Goal: Task Accomplishment & Management: Manage account settings

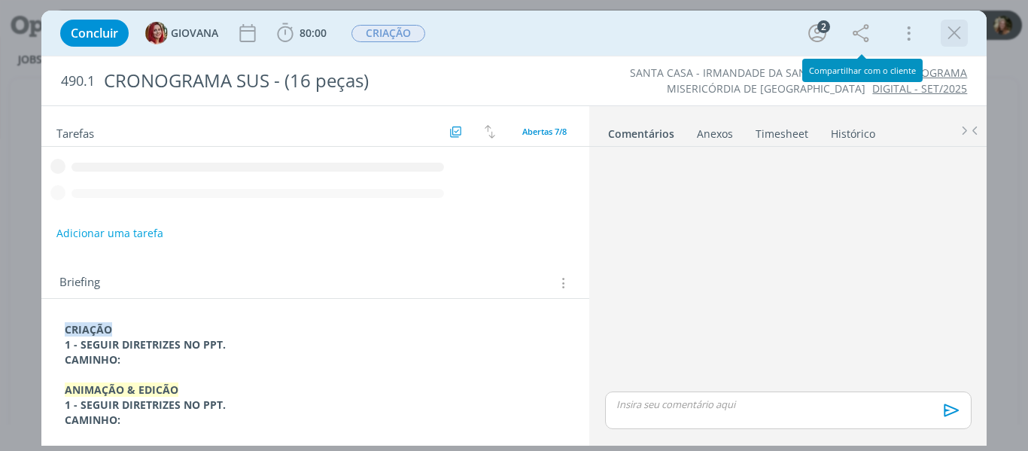
click at [957, 32] on icon "dialog" at bounding box center [954, 33] width 23 height 23
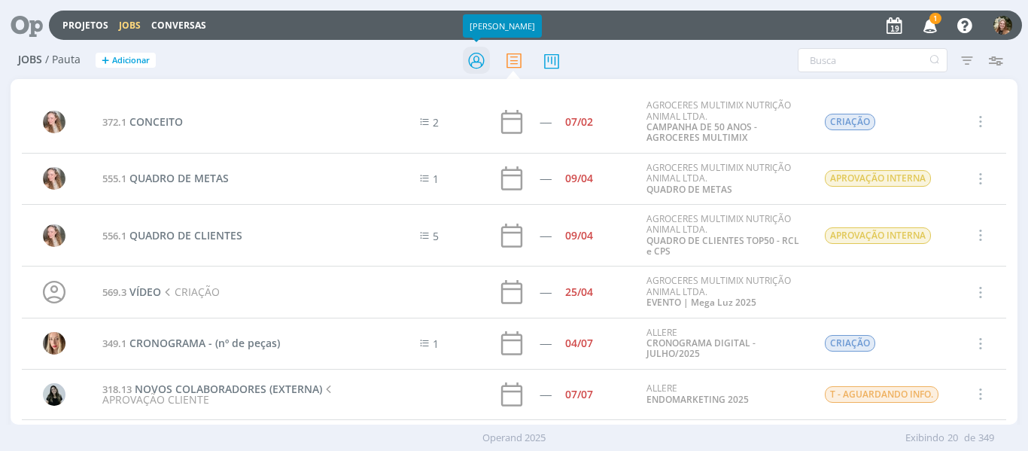
click at [473, 61] on icon at bounding box center [476, 60] width 27 height 29
click at [78, 28] on link "Projetos" at bounding box center [85, 25] width 46 height 13
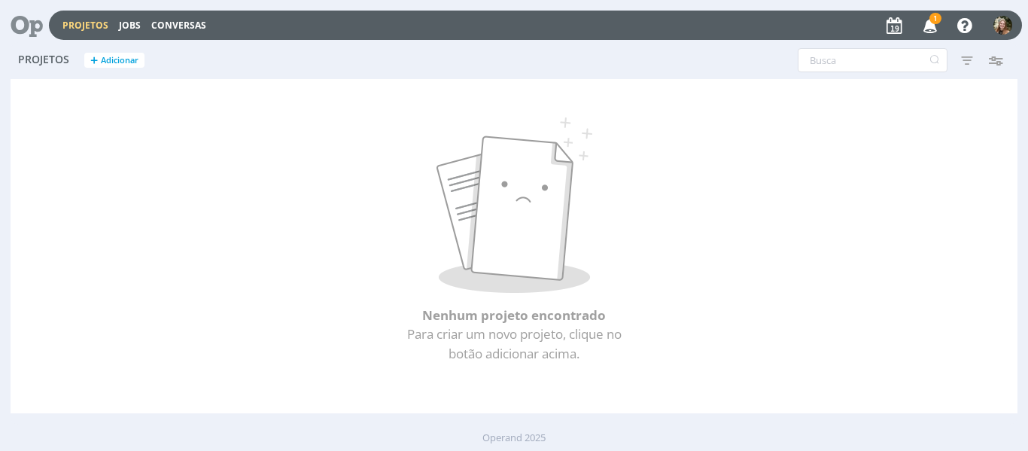
drag, startPoint x: 331, startPoint y: 96, endPoint x: 302, endPoint y: 78, distance: 34.1
click at [331, 95] on div "Nenhum projeto encontrado Para criar um novo projeto, clique no botão adicionar…" at bounding box center [515, 246] width 1008 height 334
click at [132, 29] on link "Jobs" at bounding box center [130, 25] width 22 height 13
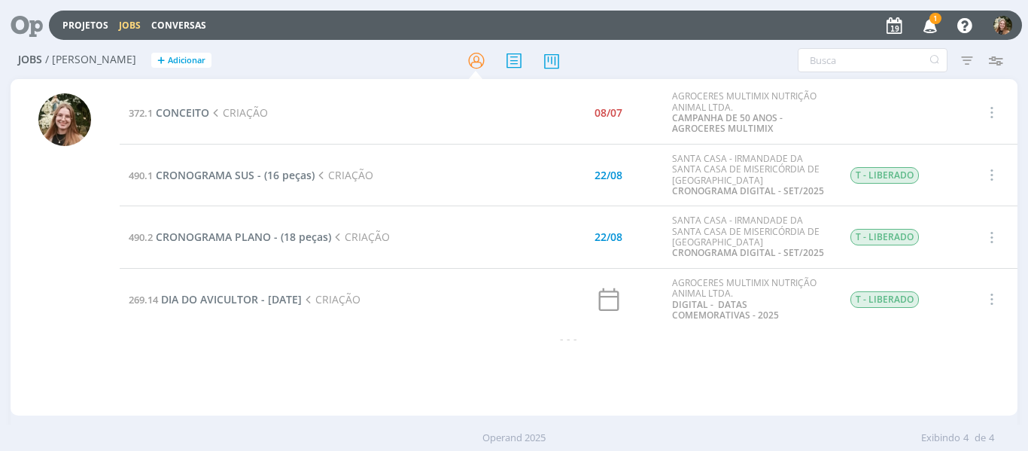
click at [929, 26] on icon "button" at bounding box center [930, 25] width 26 height 26
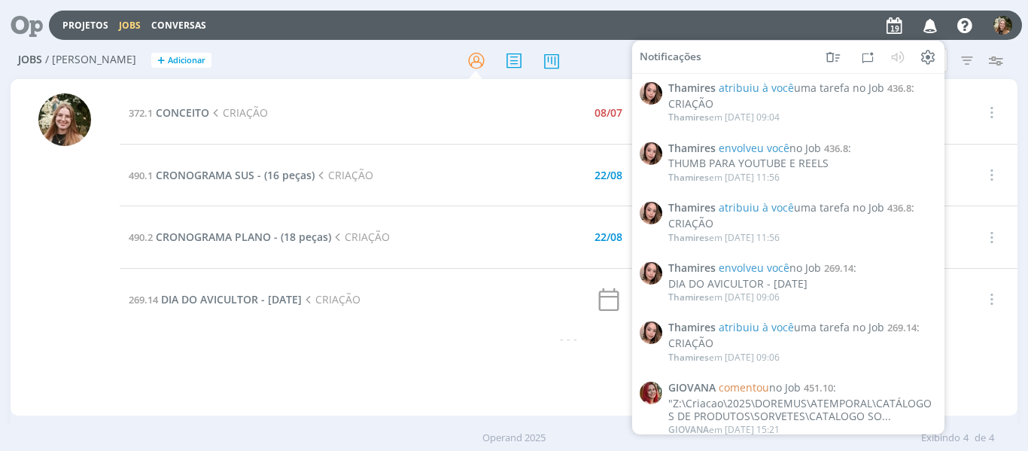
click at [938, 17] on icon "button" at bounding box center [930, 25] width 26 height 26
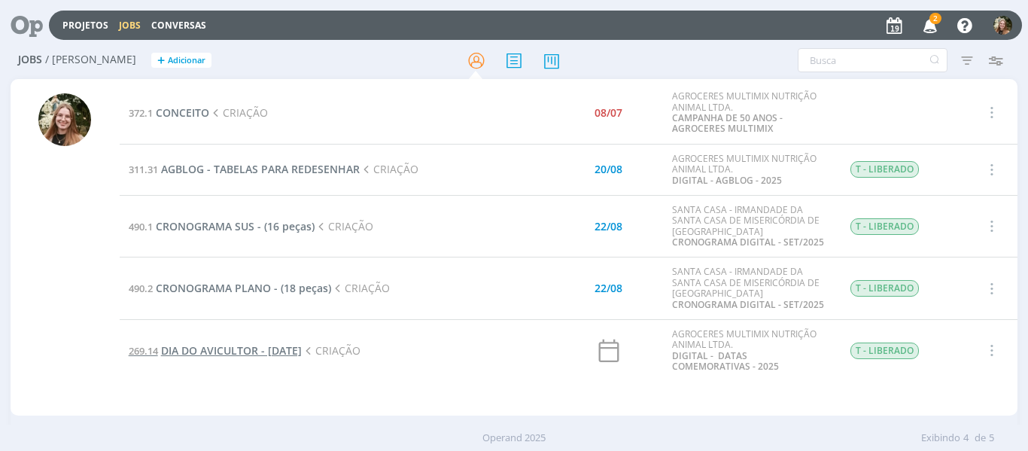
click at [251, 355] on span "DIA DO AVICULTOR - [DATE]" at bounding box center [231, 350] width 141 height 14
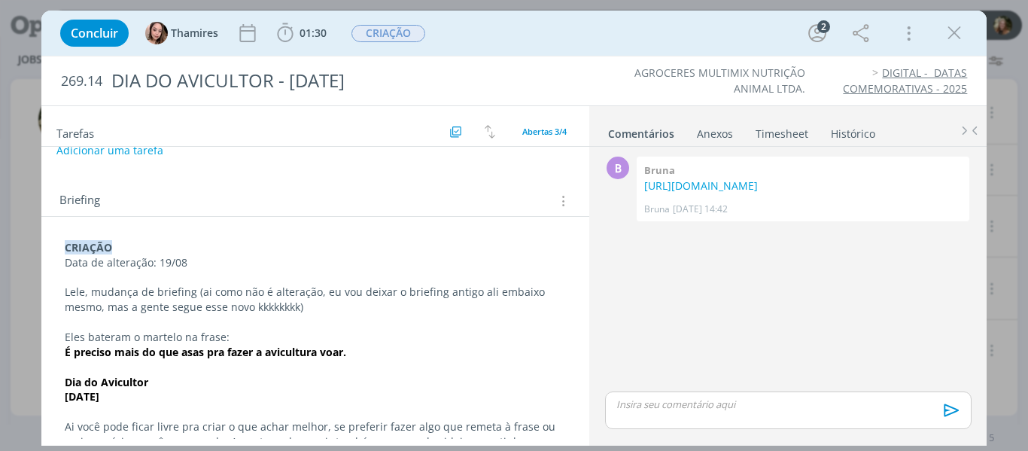
scroll to position [73, 0]
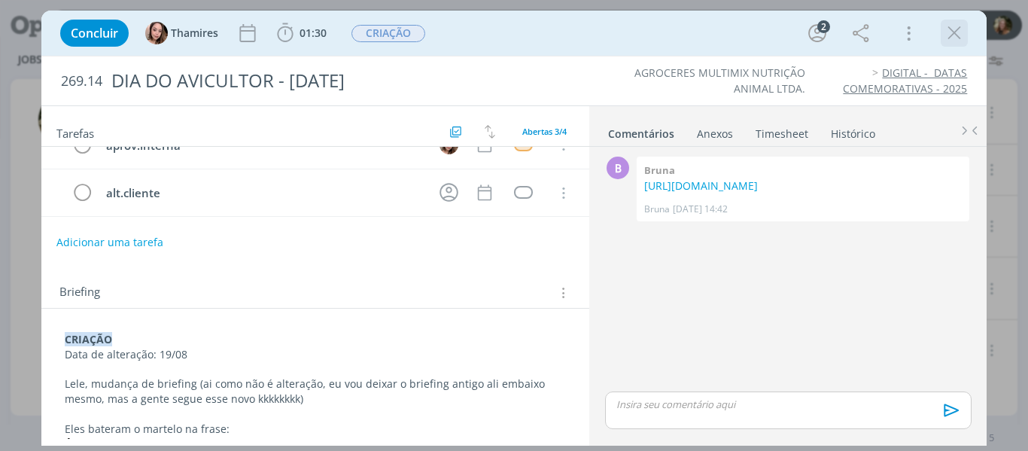
click at [956, 32] on icon "dialog" at bounding box center [954, 33] width 23 height 23
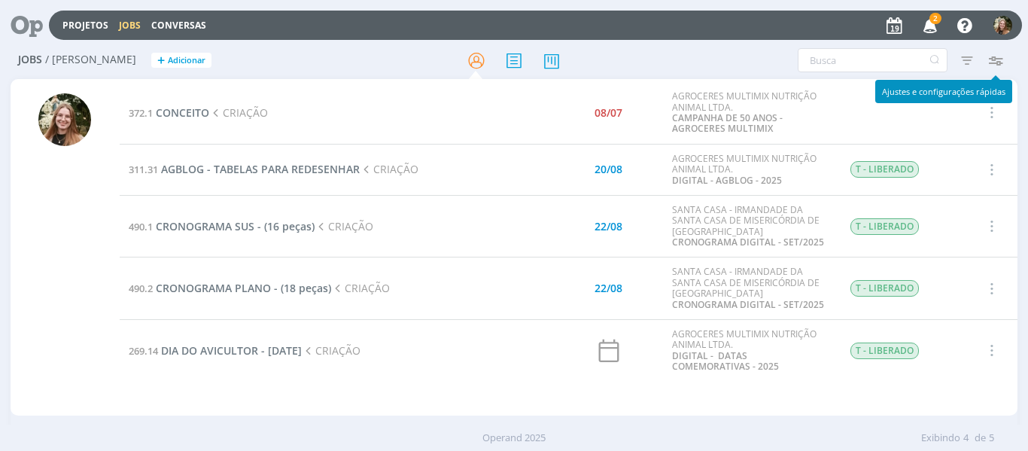
click at [920, 23] on icon "button" at bounding box center [930, 25] width 26 height 26
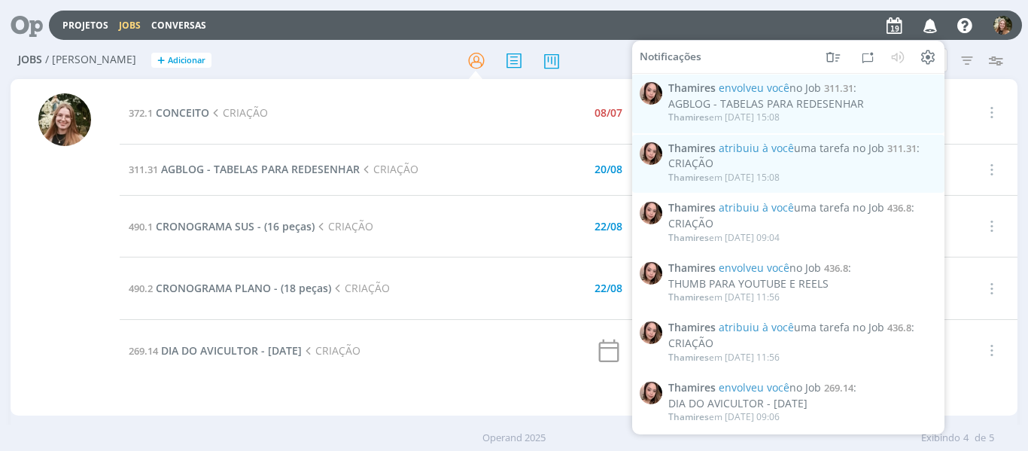
drag, startPoint x: 428, startPoint y: 401, endPoint x: 414, endPoint y: 417, distance: 21.3
click at [427, 401] on div "372.1 CONCEITO CRIAÇÃO 08/07 AGROCERES MULTIMIX NUTRIÇÃO ANIMAL LTDA. CAMPANHA …" at bounding box center [569, 247] width 898 height 330
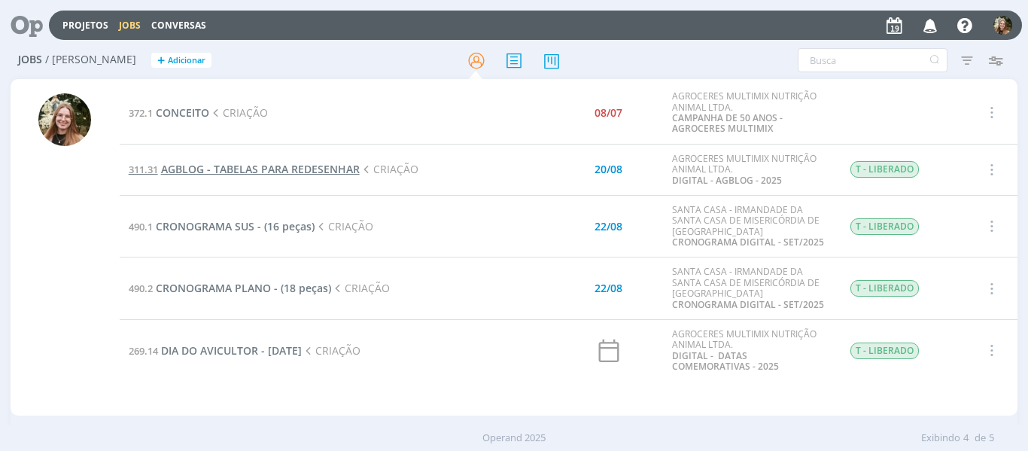
click at [281, 163] on span "AGBLOG - TABELAS PARA REDESENHAR" at bounding box center [260, 169] width 199 height 14
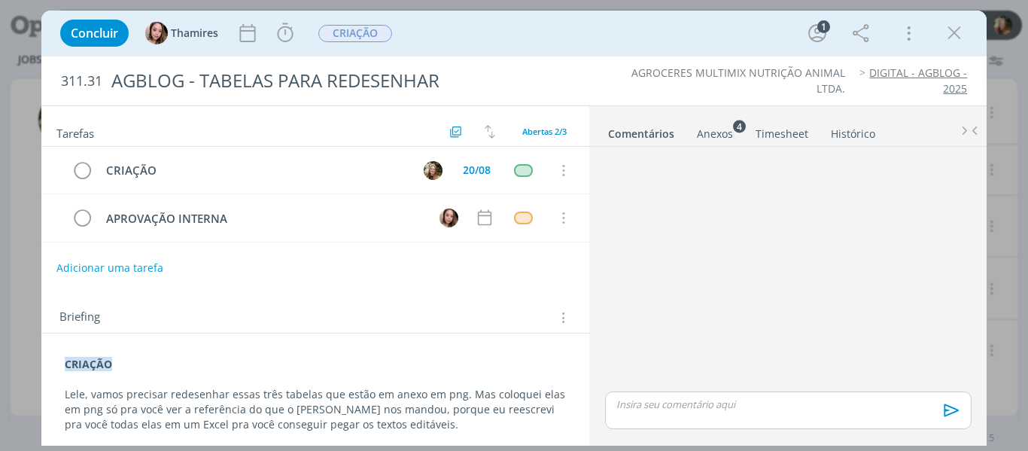
scroll to position [75, 0]
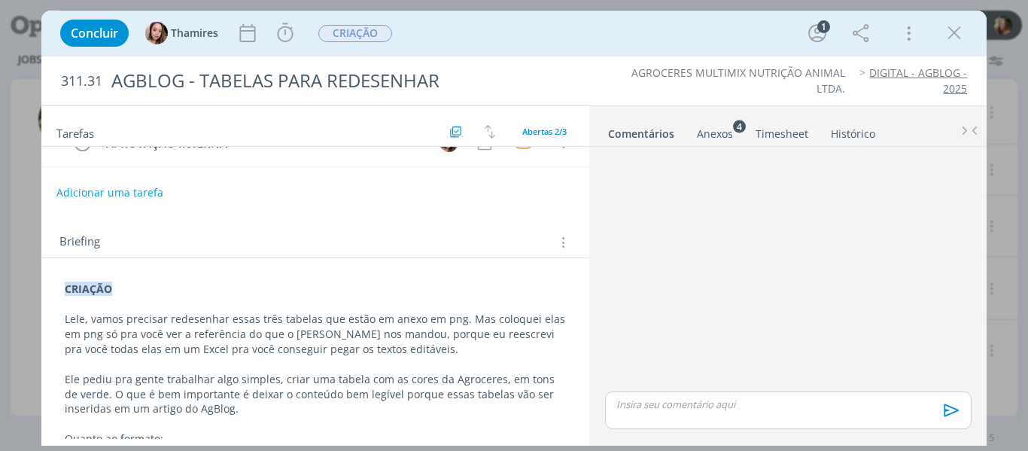
click at [715, 131] on div "Anexos 4" at bounding box center [715, 133] width 36 height 15
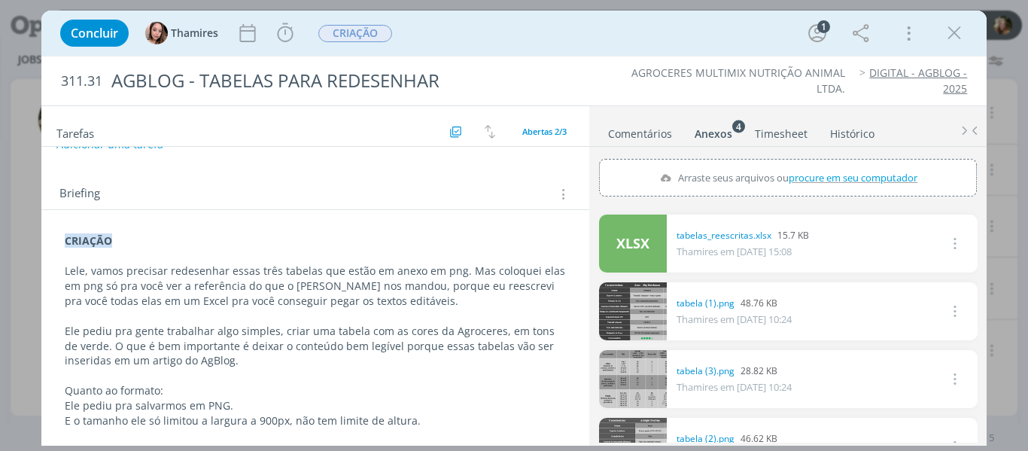
scroll to position [124, 0]
click at [642, 320] on link "dialog" at bounding box center [633, 311] width 68 height 58
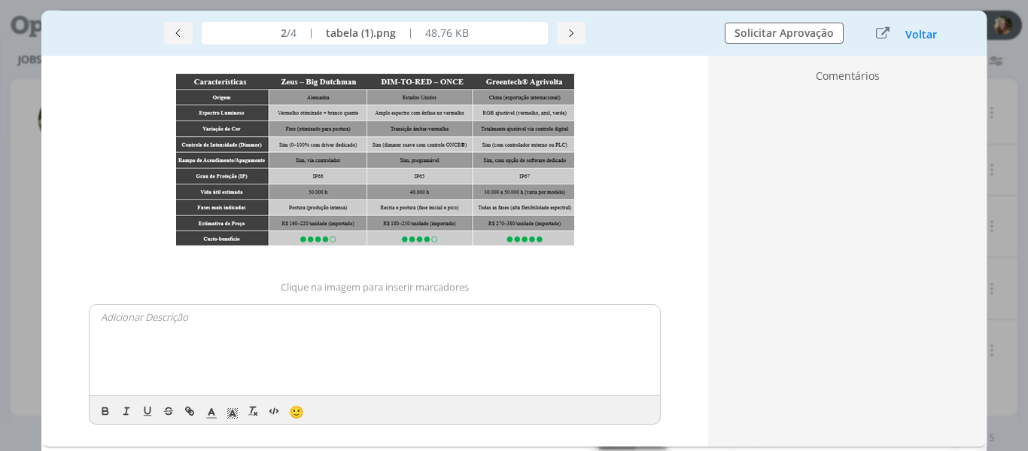
scroll to position [117, 0]
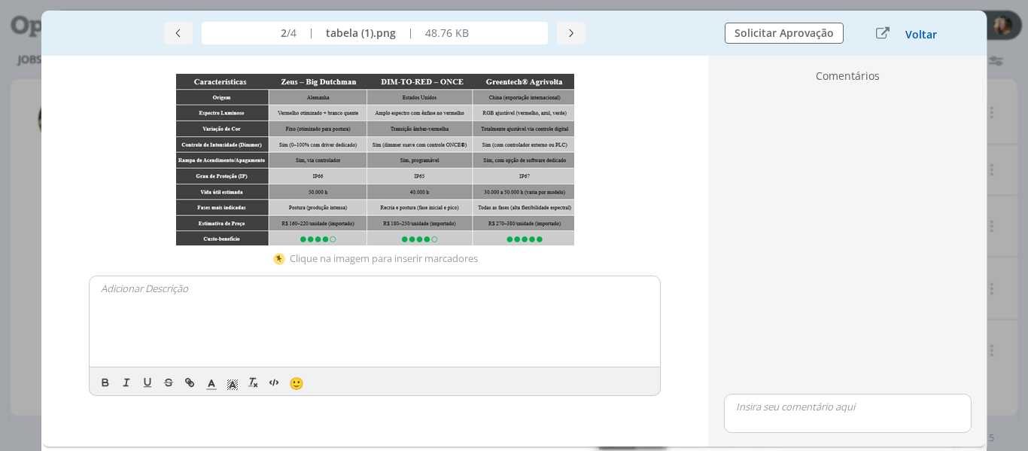
click at [922, 32] on button "Voltar" at bounding box center [920, 35] width 33 height 12
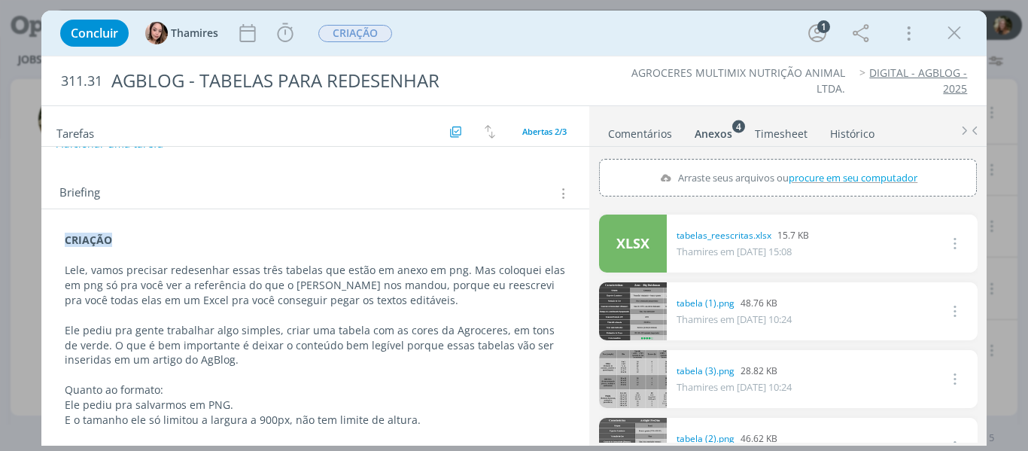
scroll to position [40, 0]
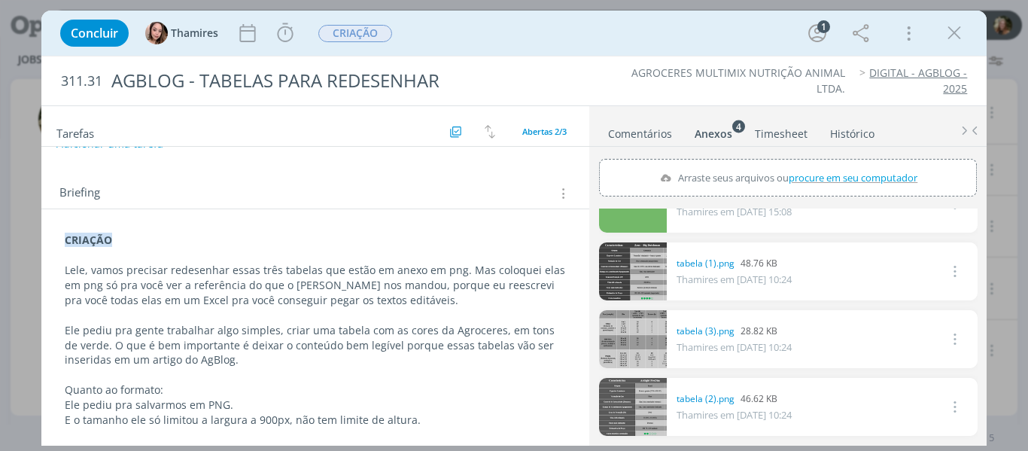
click at [963, 34] on icon "dialog" at bounding box center [954, 33] width 23 height 23
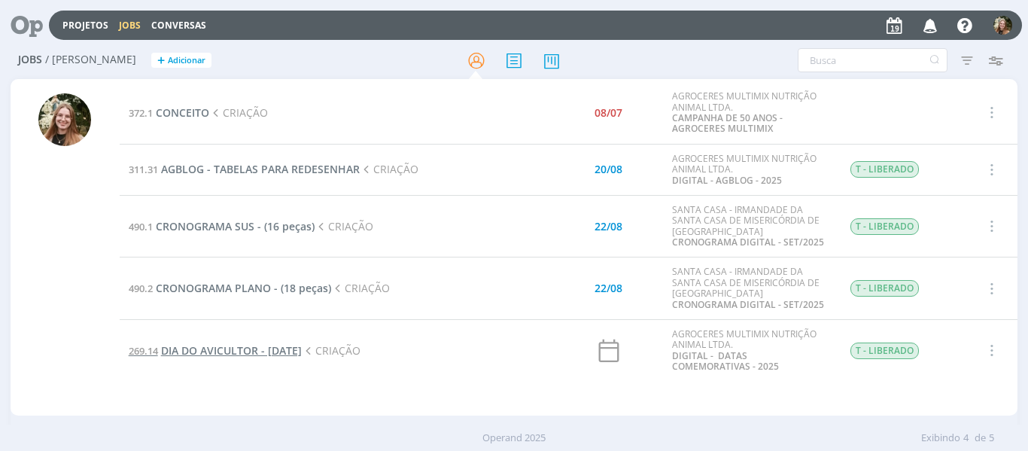
click at [192, 351] on span "DIA DO AVICULTOR - [DATE]" at bounding box center [231, 350] width 141 height 14
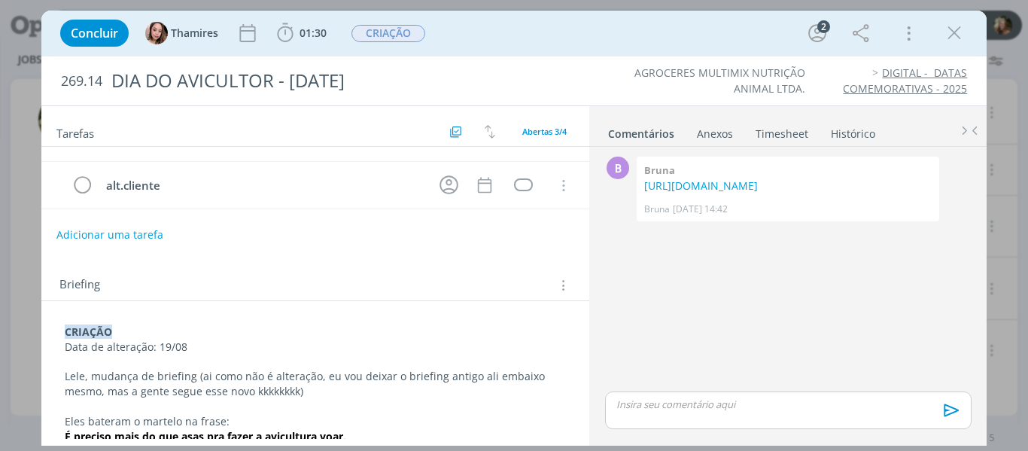
scroll to position [226, 0]
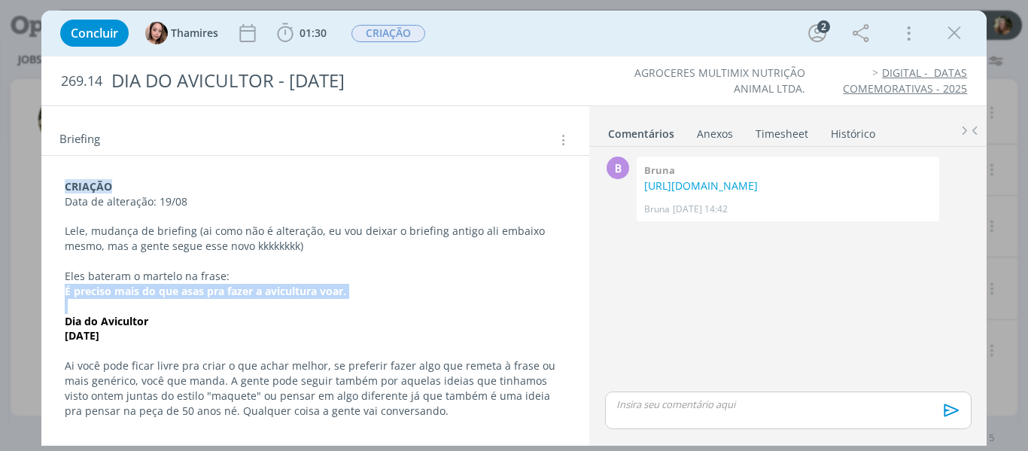
drag, startPoint x: 56, startPoint y: 288, endPoint x: 327, endPoint y: 300, distance: 271.1
click at [384, 295] on p "É preciso mais do que asas pra fazer a avicultura voar." at bounding box center [316, 291] width 502 height 15
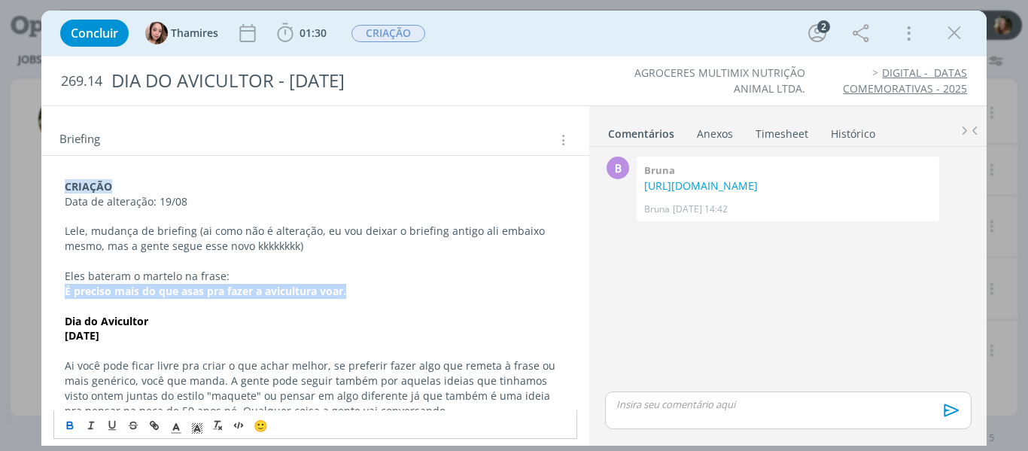
drag, startPoint x: 284, startPoint y: 299, endPoint x: 44, endPoint y: 293, distance: 240.9
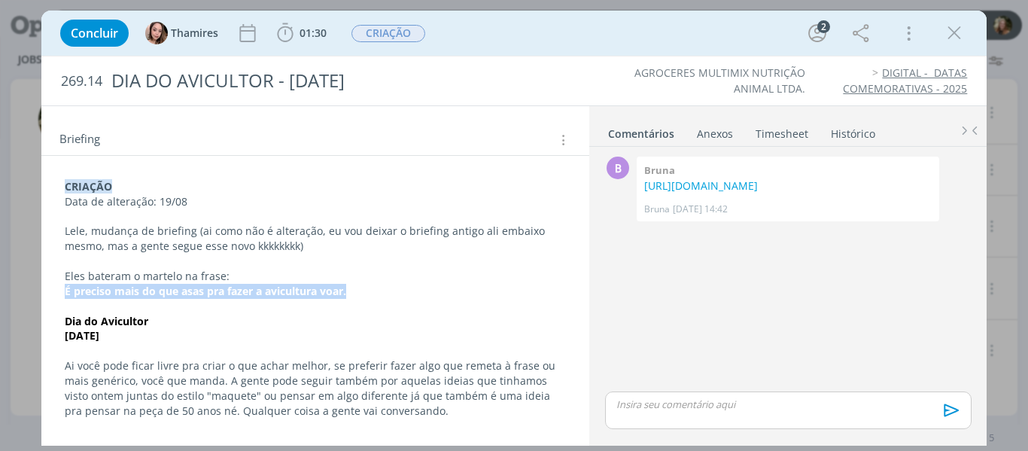
copy strong "É preciso mais do que asas pra fazer a avicultura voar."
